Goal: Entertainment & Leisure: Consume media (video, audio)

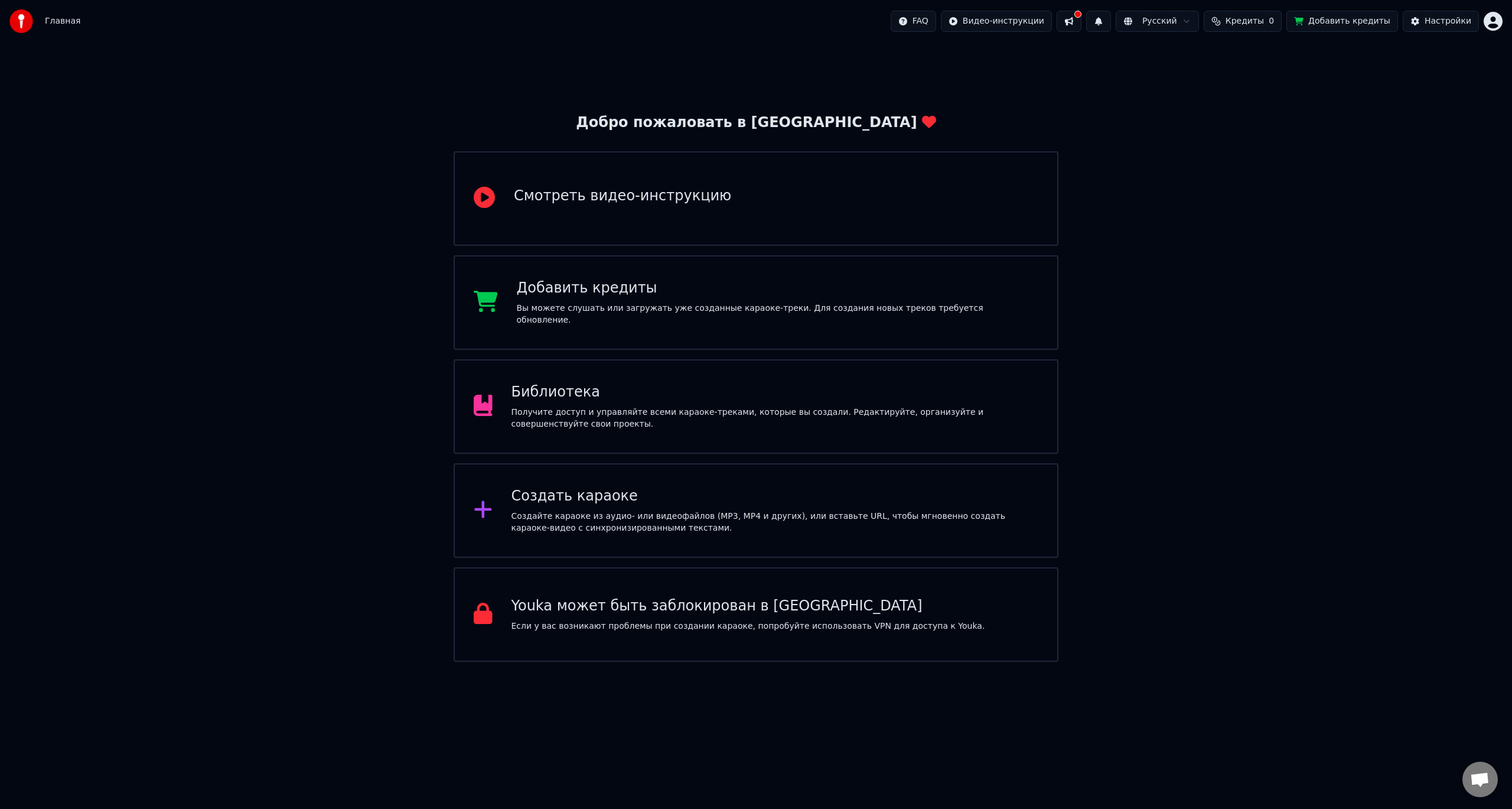
click at [1222, 126] on div "Добро пожаловать в Youka Смотреть видео-инструкцию Добавить кредиты Вы можете с…" at bounding box center [756, 352] width 1512 height 619
click at [1082, 23] on button at bounding box center [1069, 21] width 25 height 21
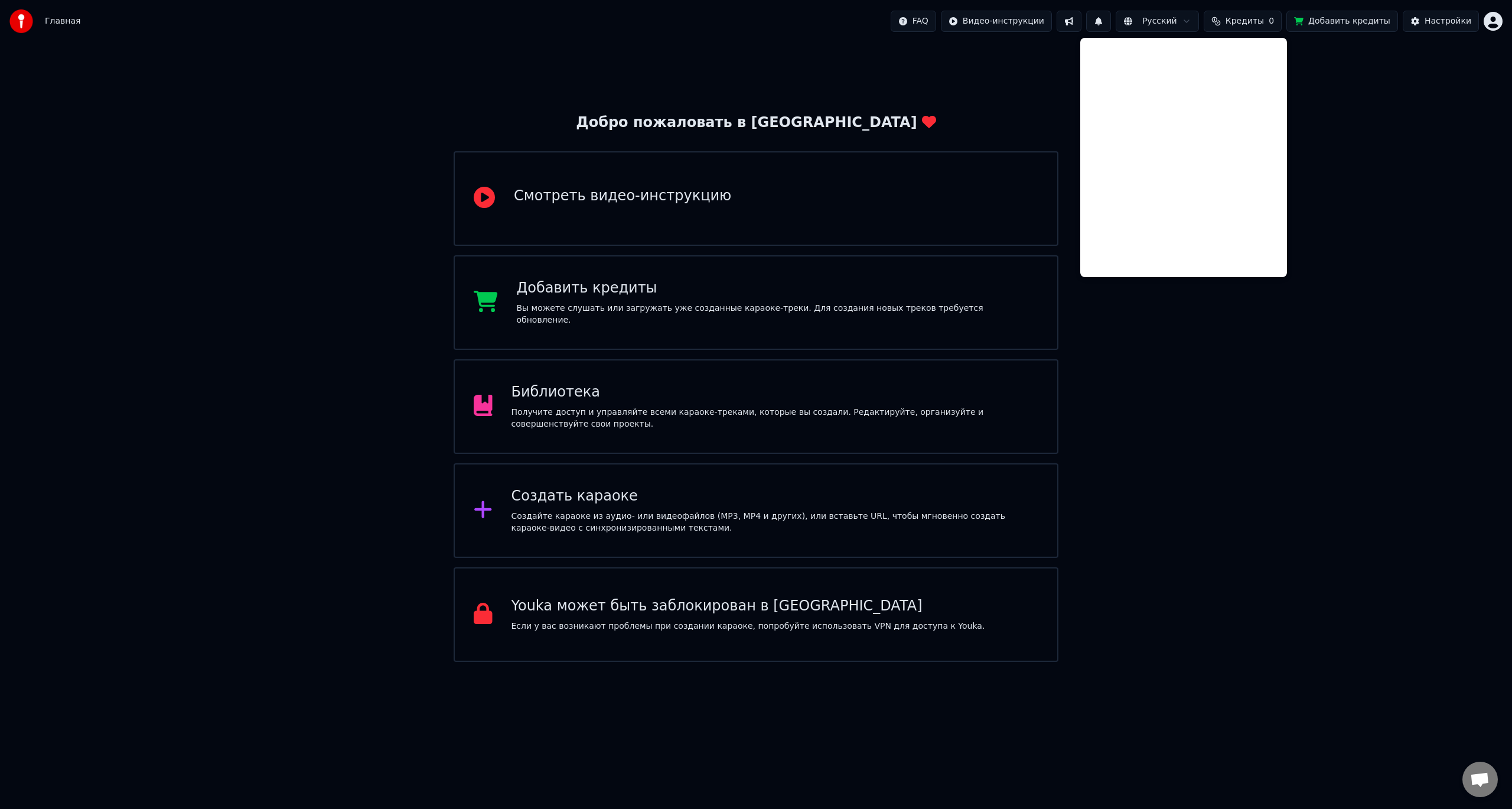
click at [1174, 376] on div "Добро пожаловать в Youka Смотреть видео-инструкцию Добавить кредиты Вы можете с…" at bounding box center [756, 352] width 1512 height 619
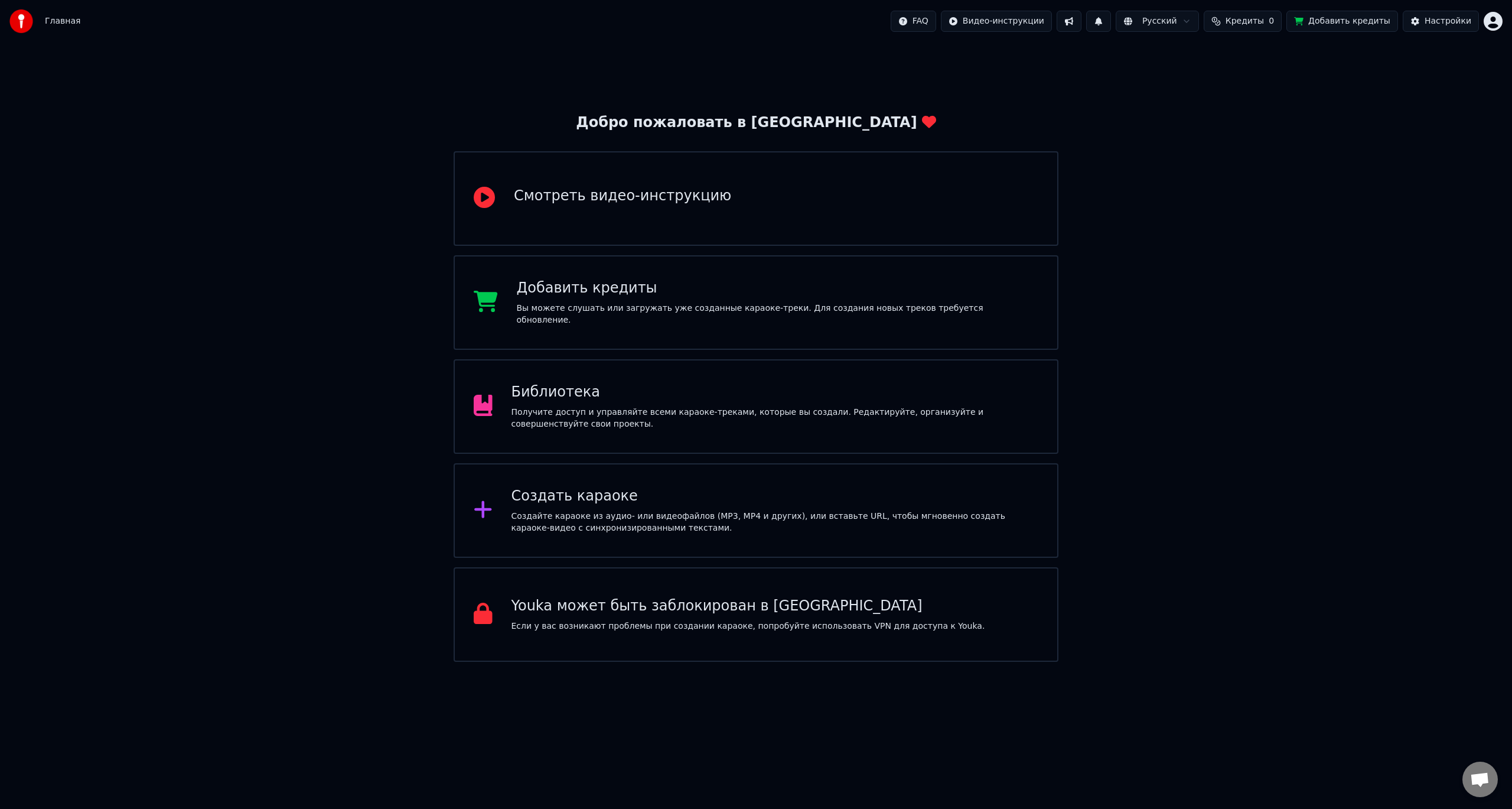
click at [685, 399] on div "Библиотека" at bounding box center [775, 392] width 527 height 19
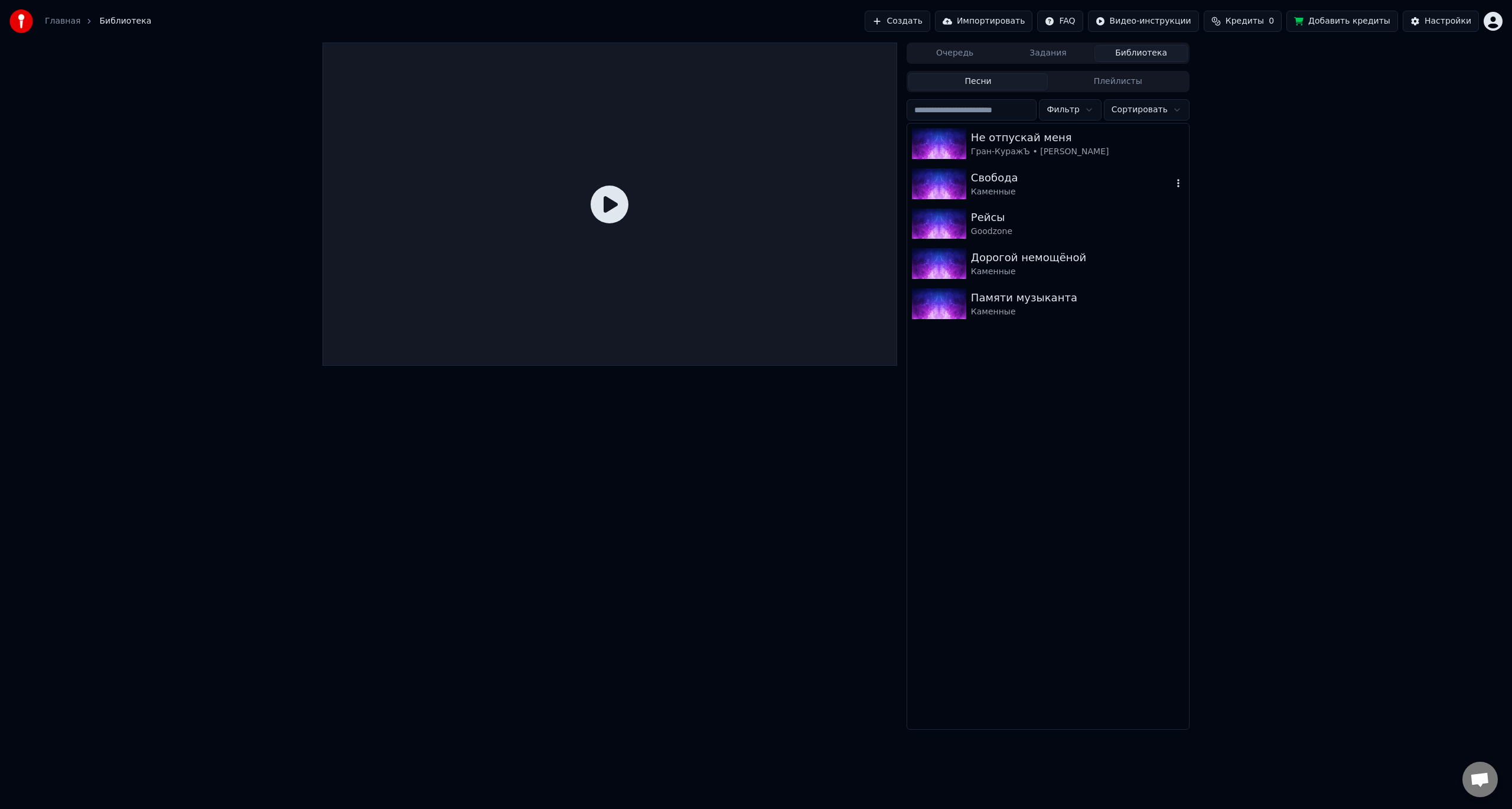
click at [1006, 182] on div "Свобода" at bounding box center [1072, 178] width 201 height 16
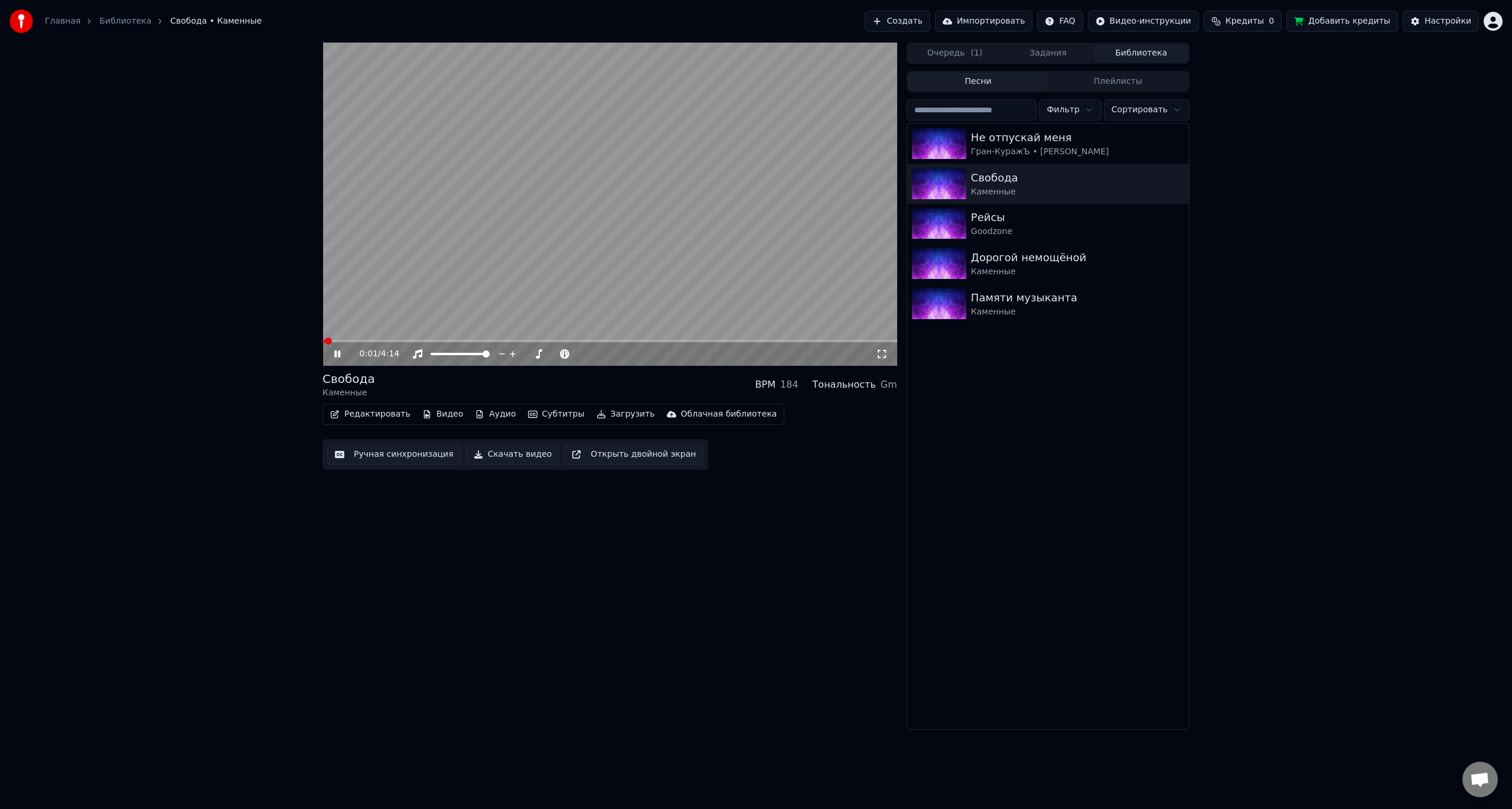
click at [372, 339] on video at bounding box center [609, 204] width 574 height 323
click at [393, 340] on span at bounding box center [609, 341] width 574 height 2
click at [336, 355] on icon at bounding box center [338, 354] width 7 height 9
click at [448, 340] on span at bounding box center [609, 341] width 574 height 2
click at [613, 259] on video at bounding box center [609, 204] width 574 height 323
